Goal: Register for event/course

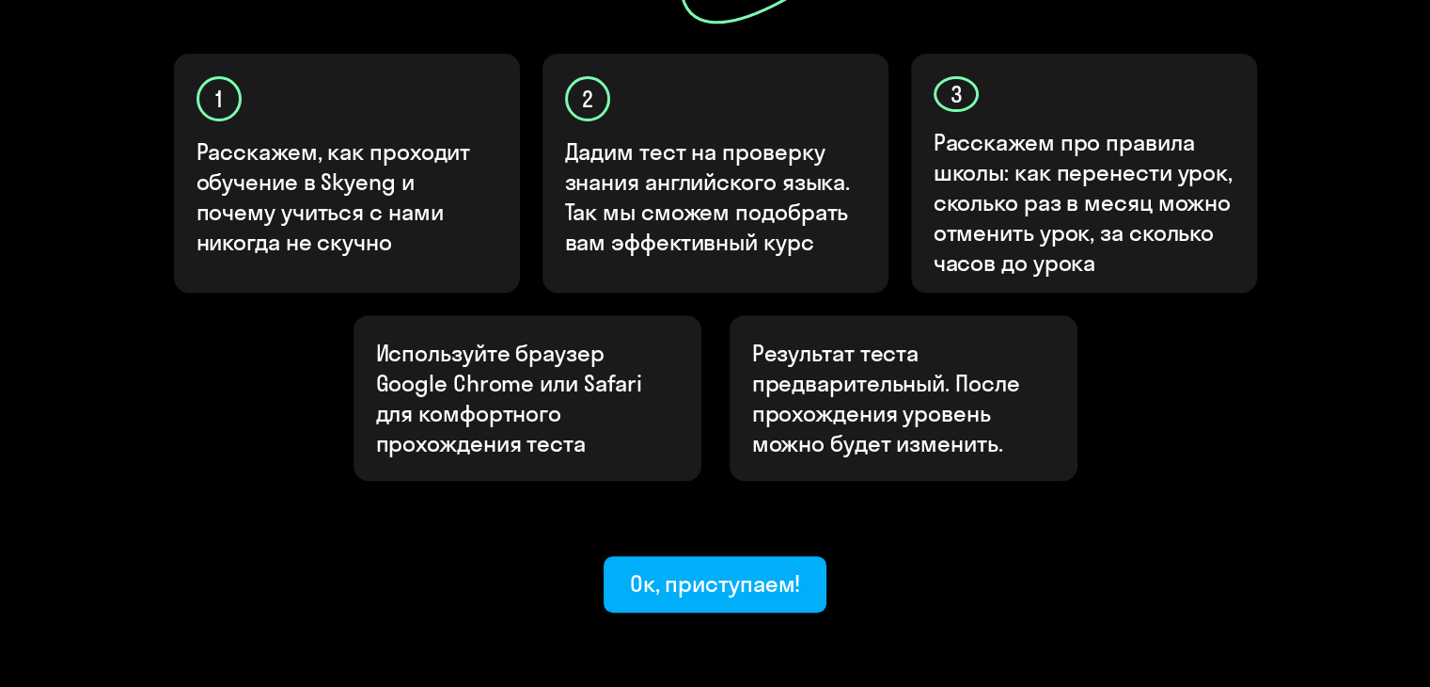
scroll to position [658, 0]
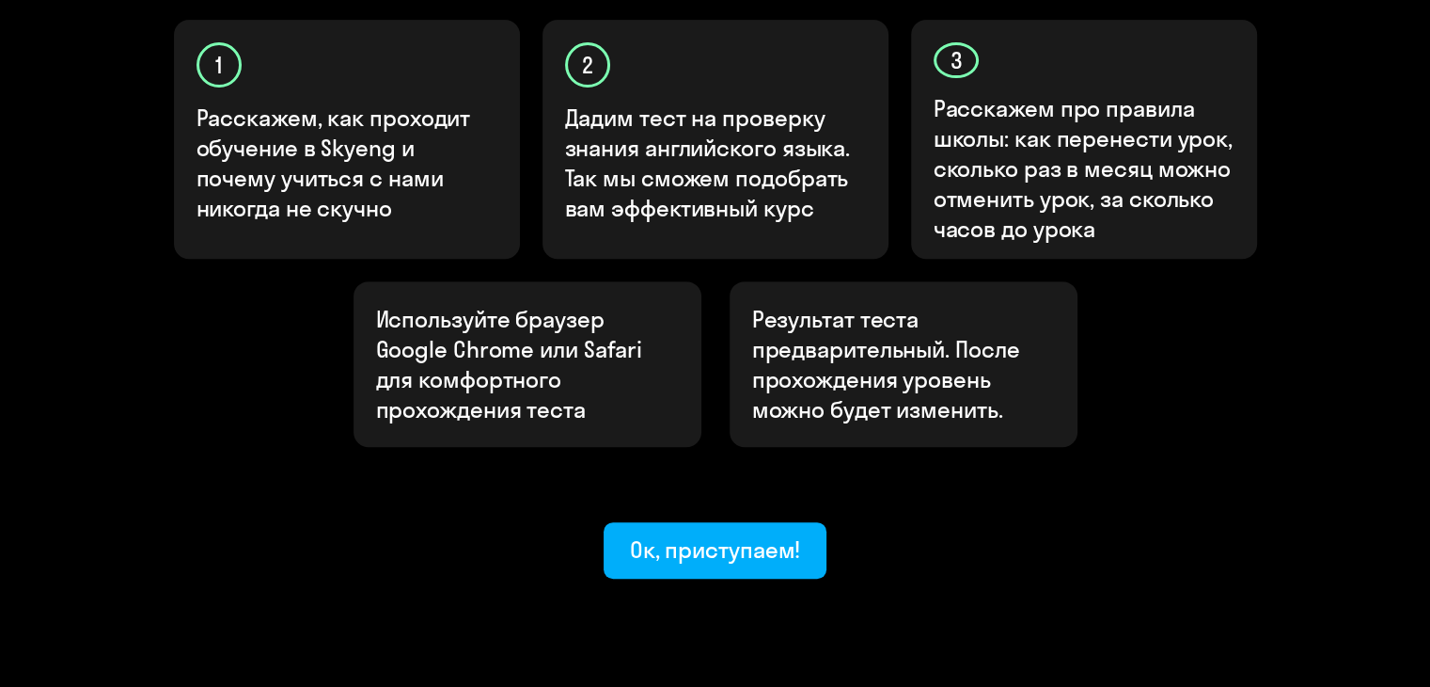
click at [693, 514] on div "Узнайте ваш уровень английского, чтобы начать обучение в [GEOGRAPHIC_DATA] Узна…" at bounding box center [715, 54] width 1430 height 1424
click at [700, 522] on button "Ок, приступаем!" at bounding box center [716, 550] width 224 height 56
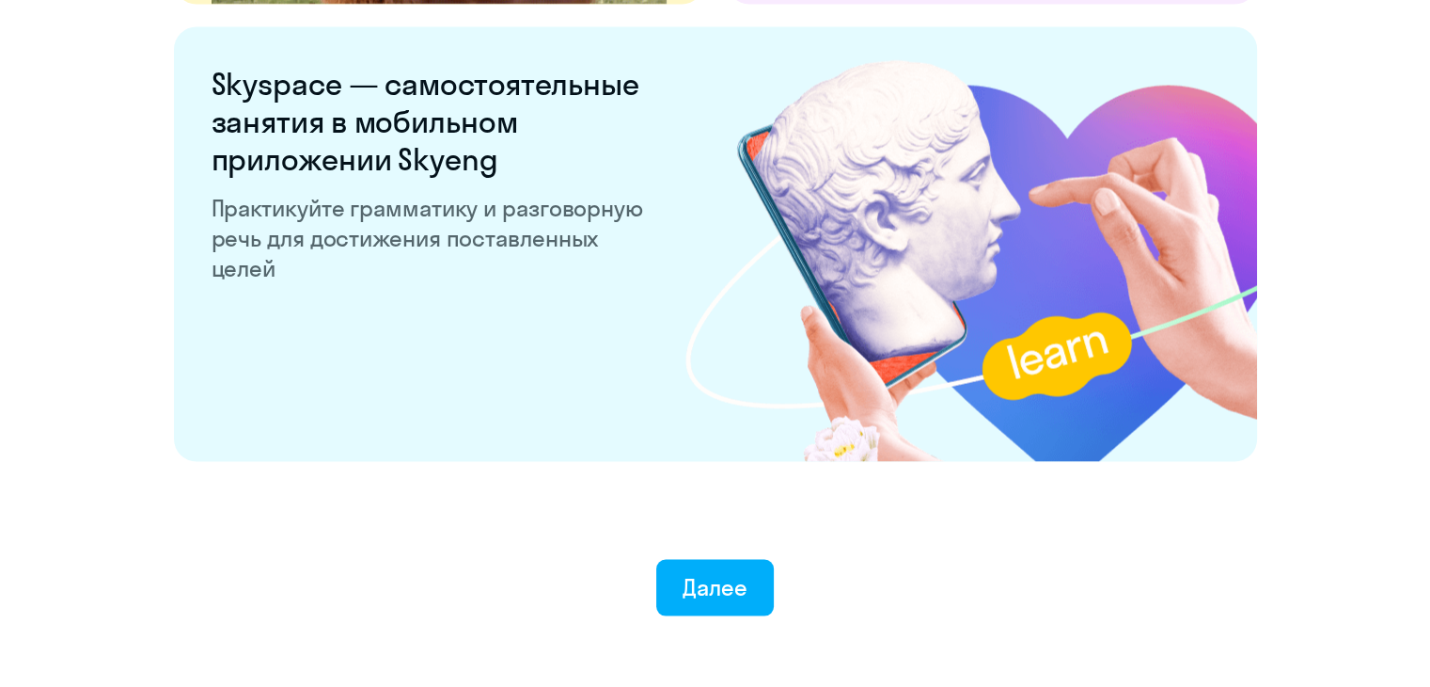
scroll to position [3673, 0]
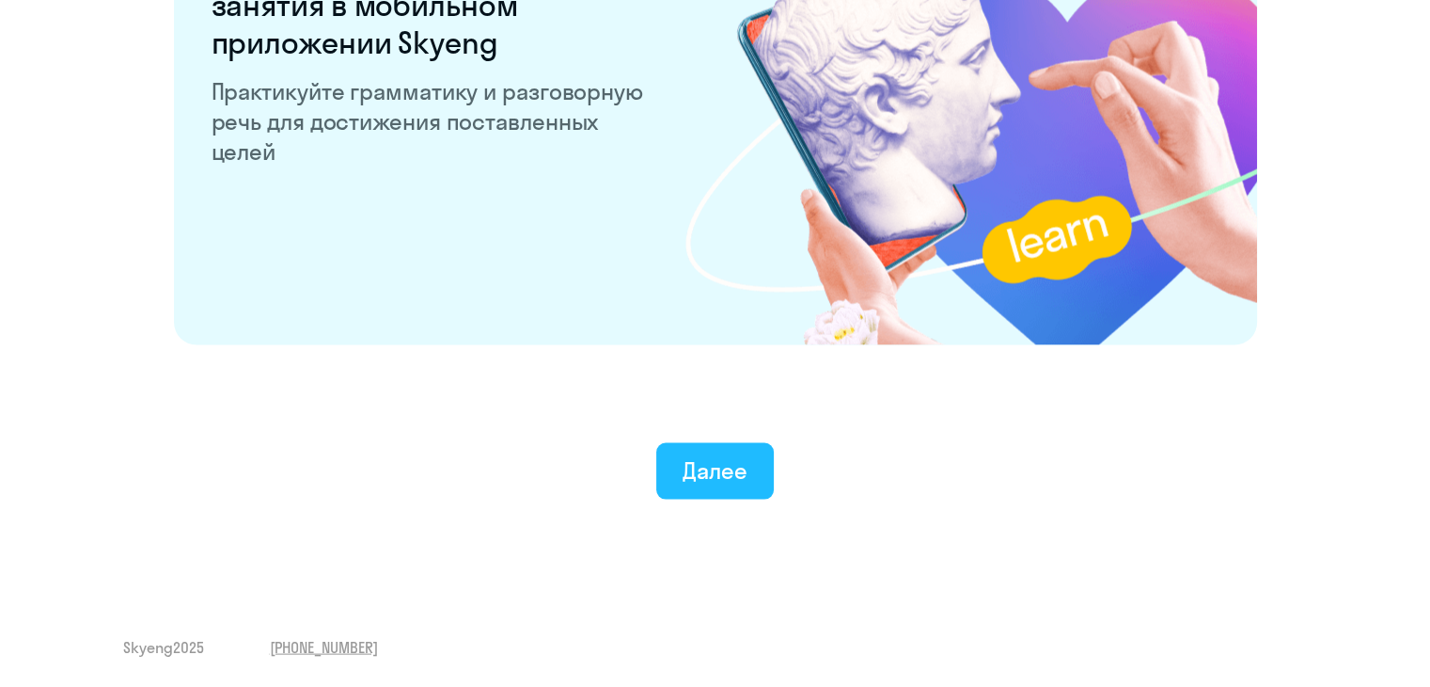
click at [746, 472] on div "Далее" at bounding box center [715, 470] width 65 height 30
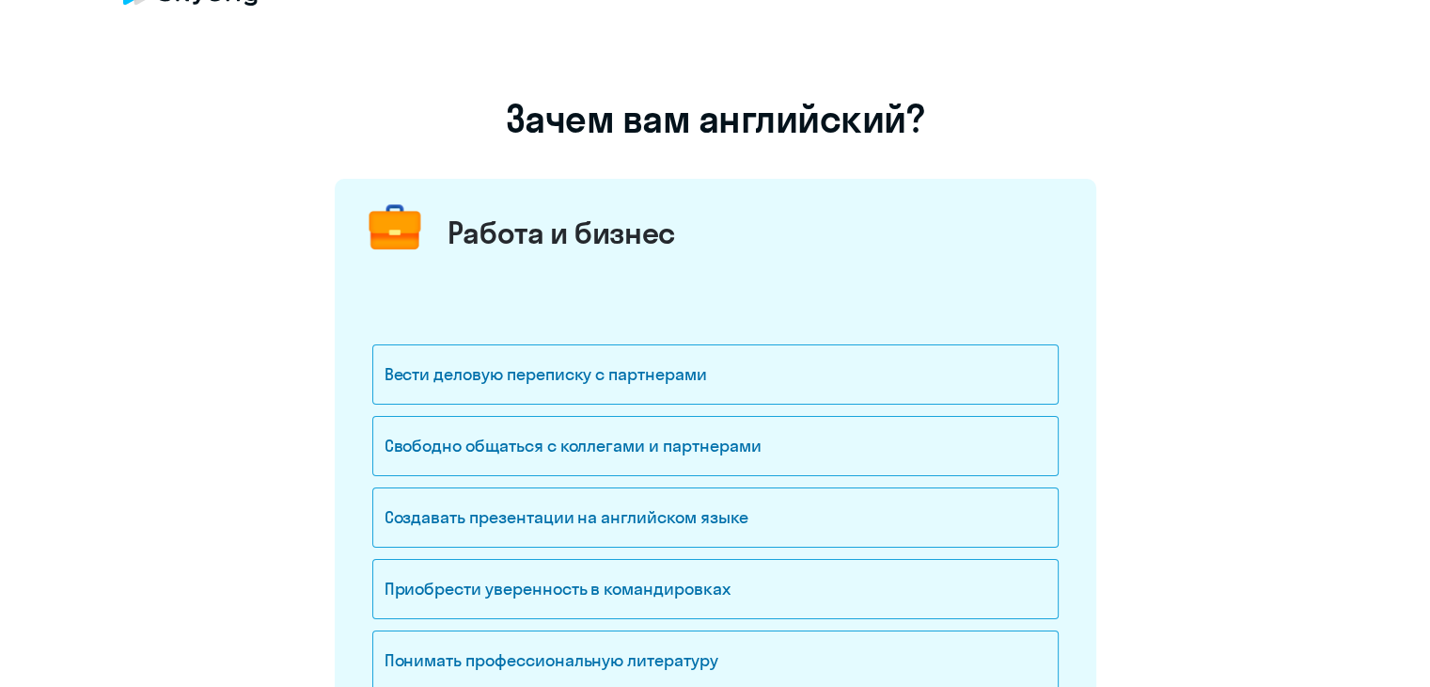
scroll to position [94, 0]
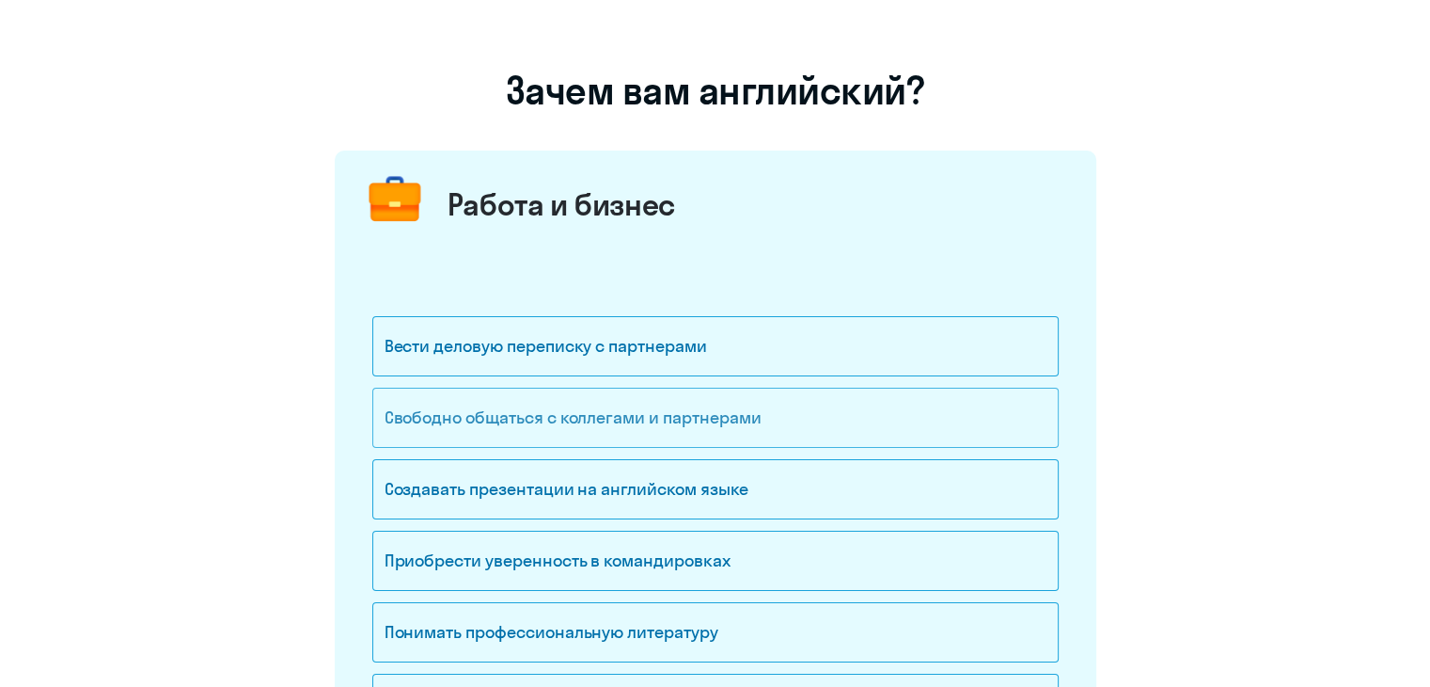
click at [831, 422] on div "Свободно общаться с коллегами и партнерами" at bounding box center [715, 417] width 687 height 60
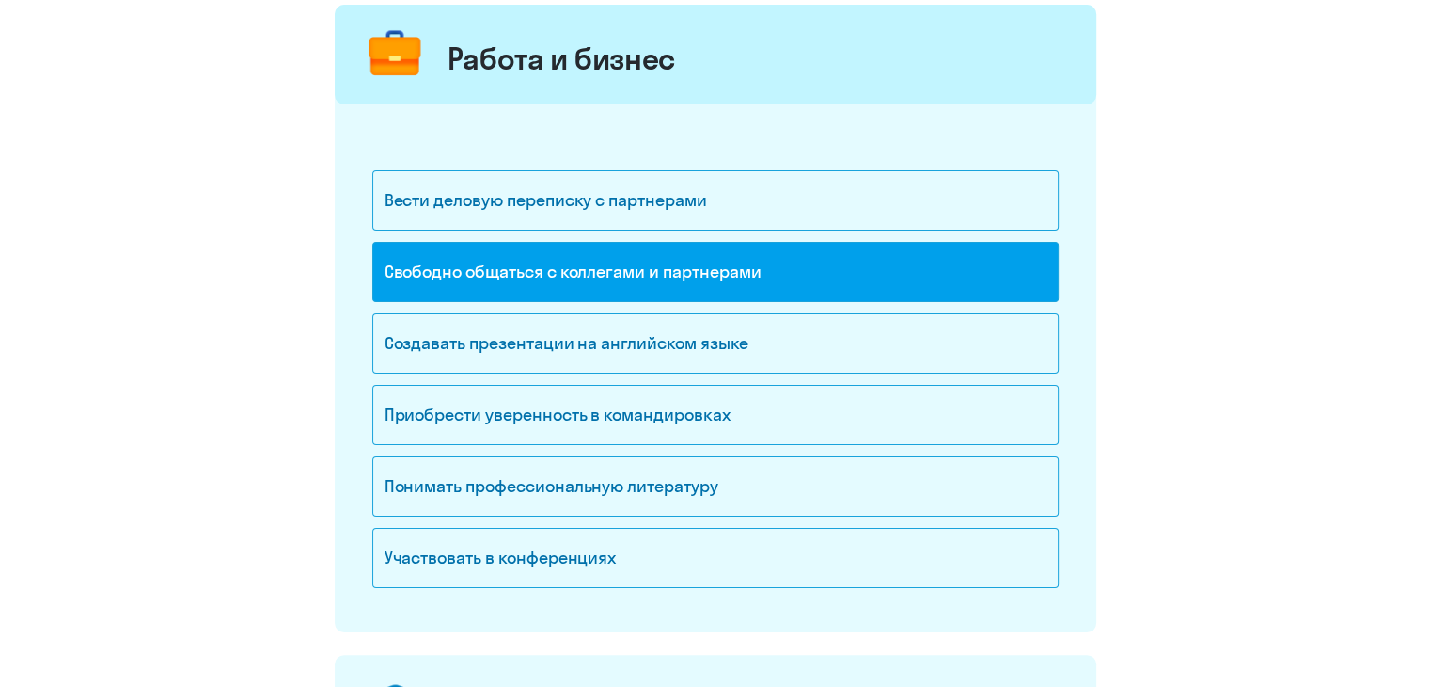
scroll to position [282, 0]
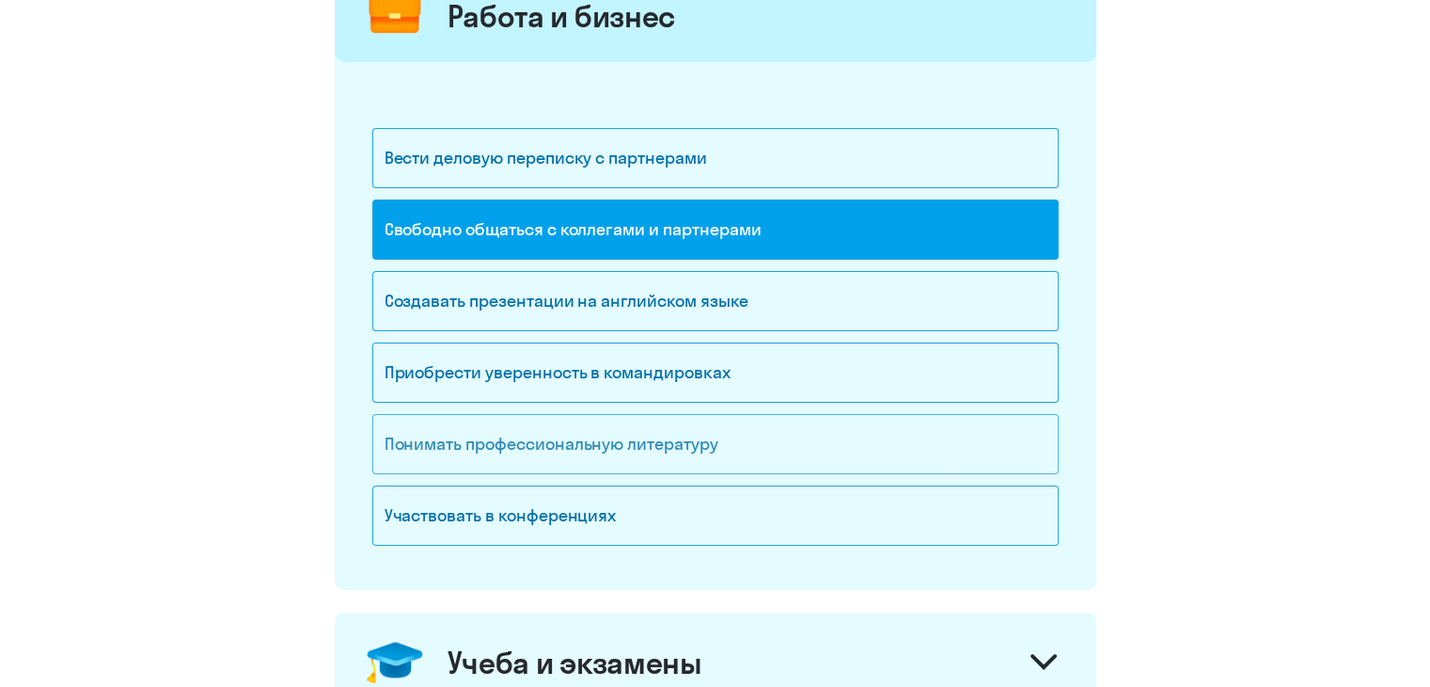
click at [809, 435] on div "Понимать профессиональную литературу" at bounding box center [715, 444] width 687 height 60
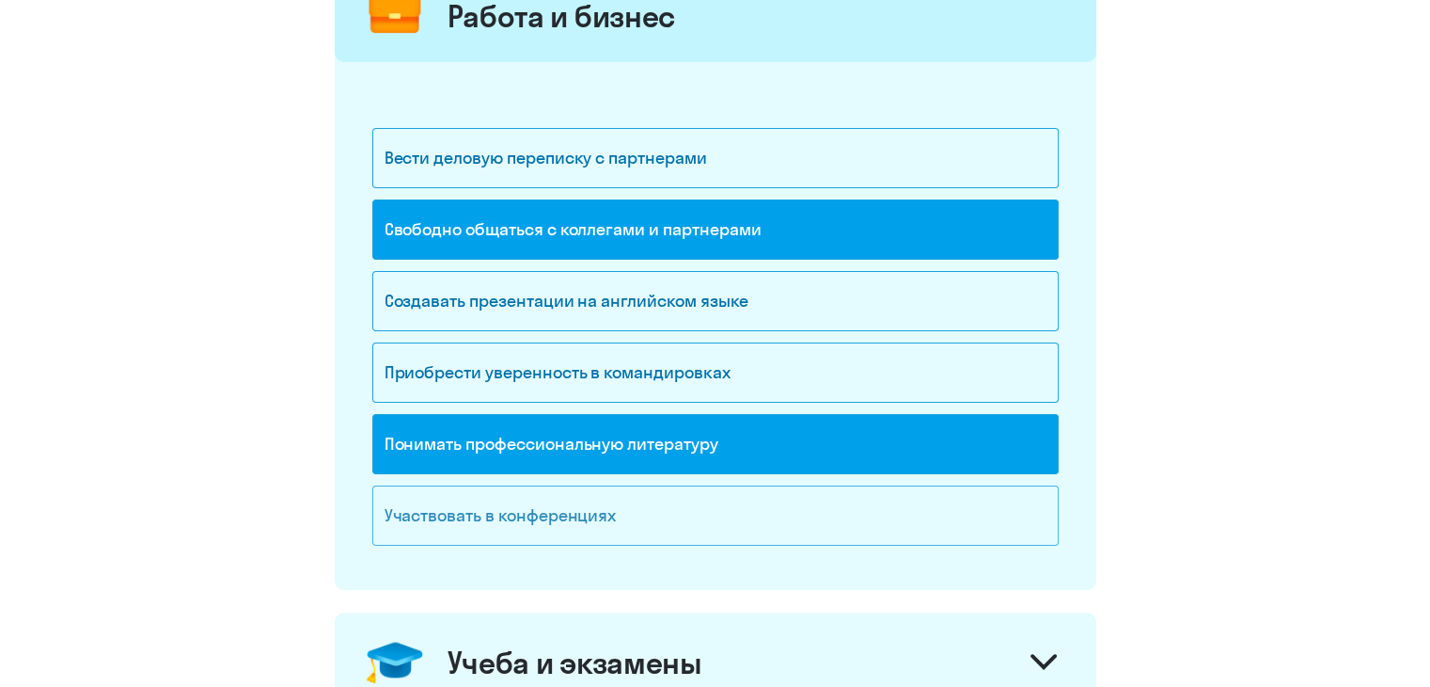
click at [825, 501] on div "Участвовать в конференциях" at bounding box center [715, 515] width 687 height 60
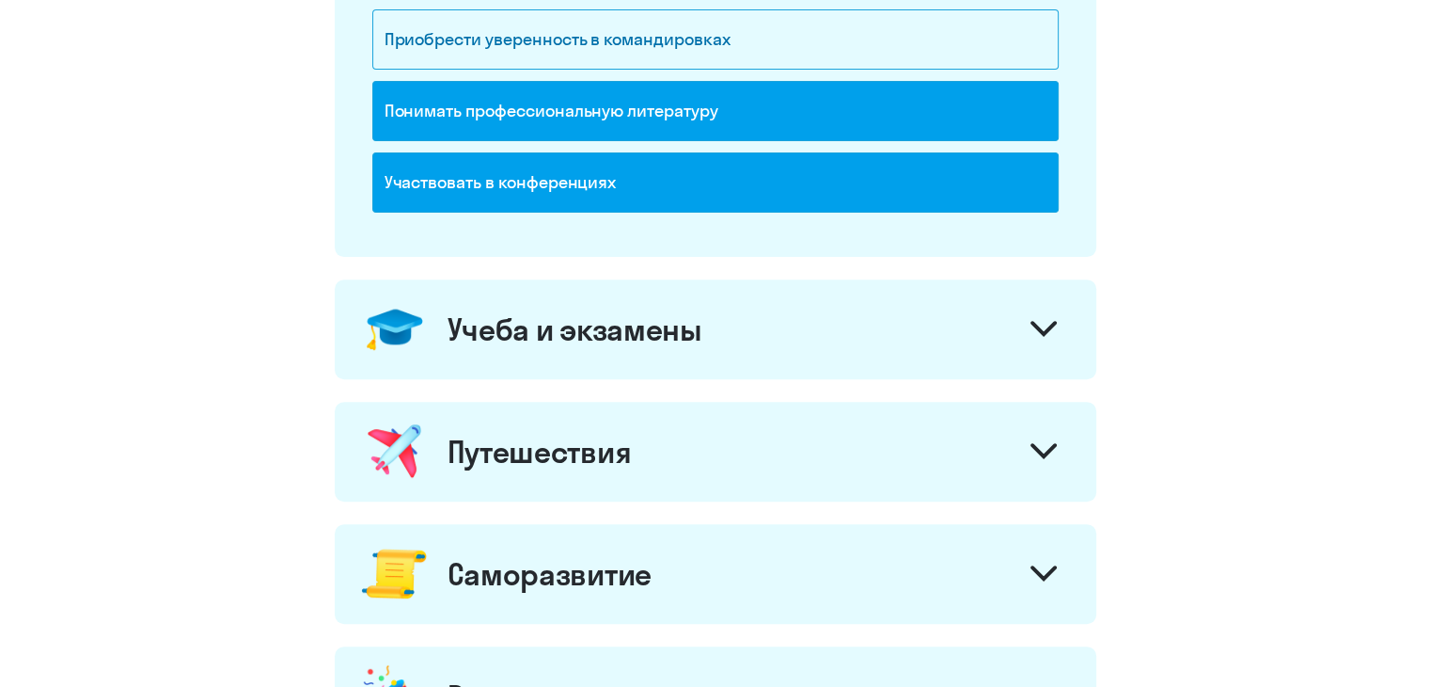
scroll to position [658, 0]
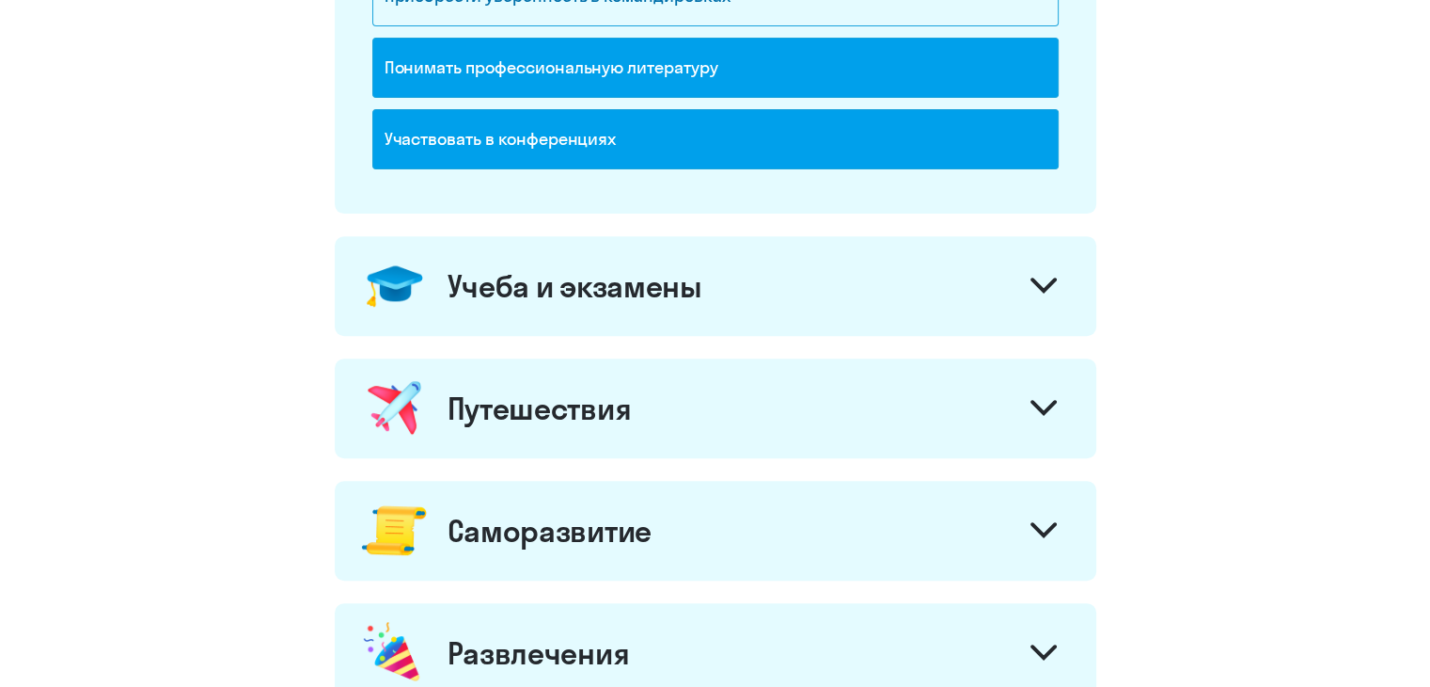
click at [963, 292] on div "Учеба и экзамены" at bounding box center [716, 286] width 762 height 100
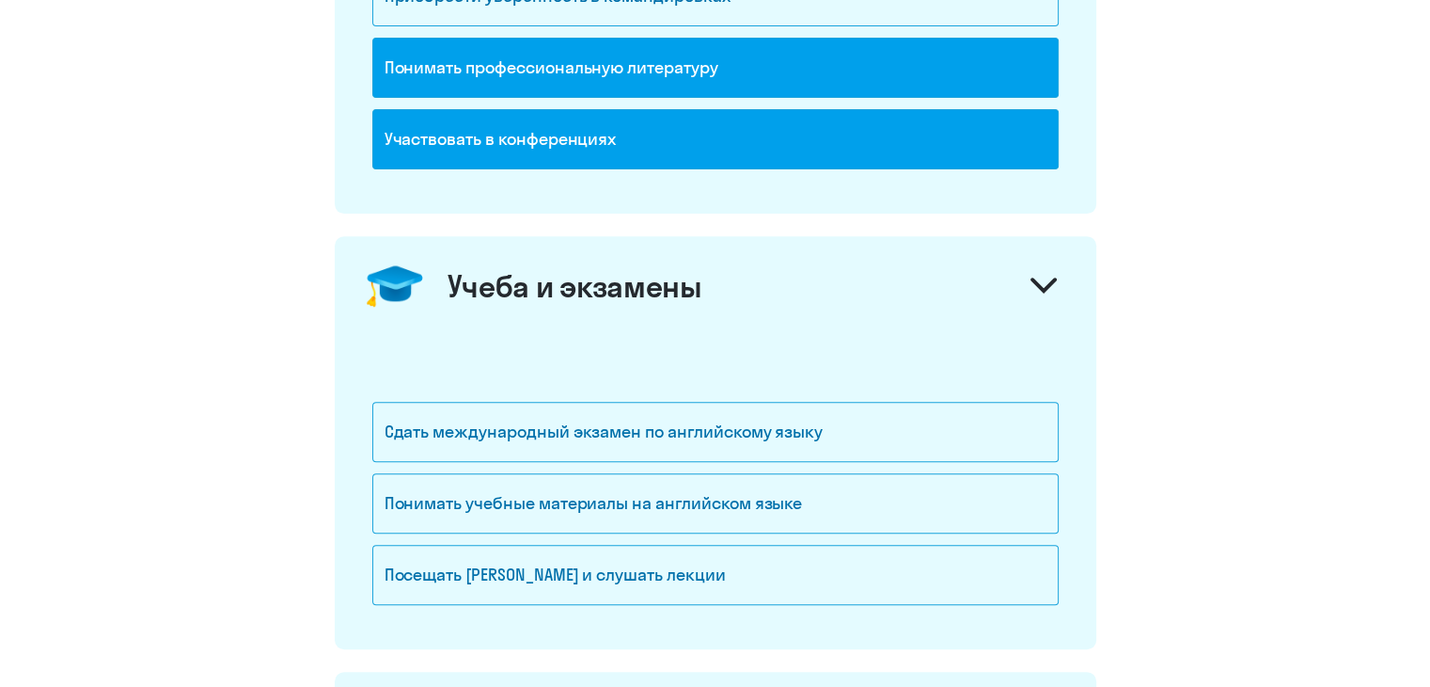
click at [1057, 289] on div at bounding box center [1043, 287] width 45 height 45
